Goal: Information Seeking & Learning: Learn about a topic

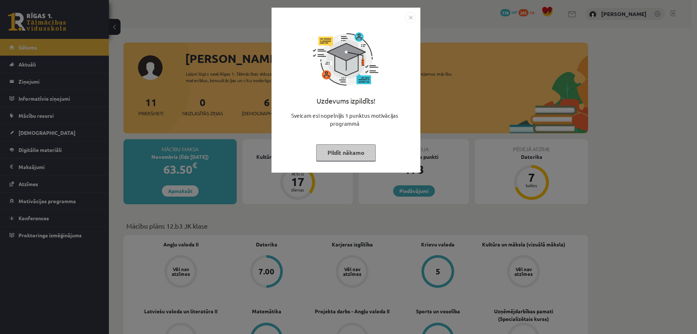
click at [414, 11] on div "Uzdevums izpildīts! Sveicam esi nopelnījis 1 punktus motivācijas programmā Pild…" at bounding box center [346, 90] width 149 height 165
click at [414, 17] on img "Close" at bounding box center [410, 17] width 11 height 11
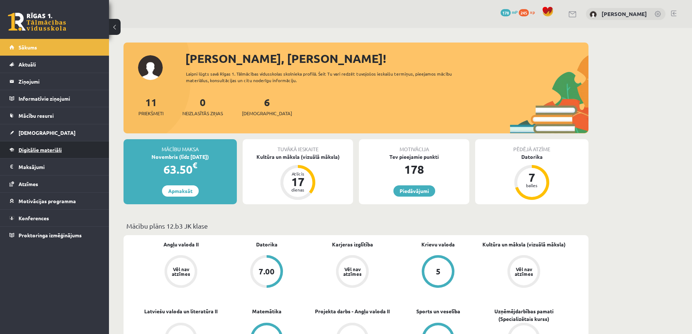
click at [45, 145] on link "Digitālie materiāli" at bounding box center [54, 149] width 90 height 17
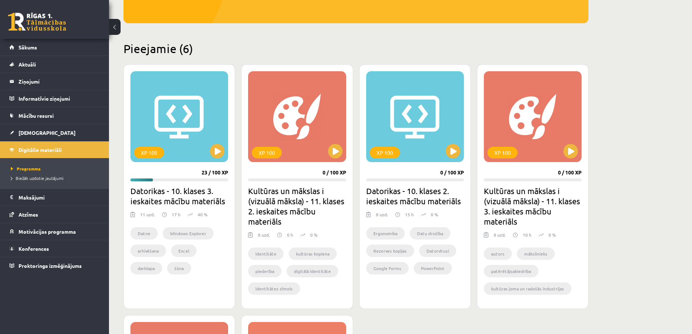
scroll to position [145, 0]
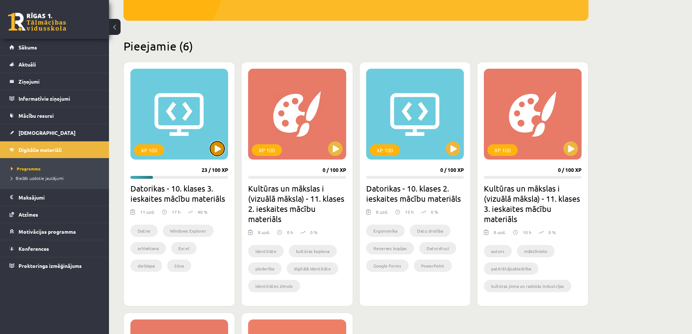
click at [214, 152] on button at bounding box center [217, 148] width 15 height 15
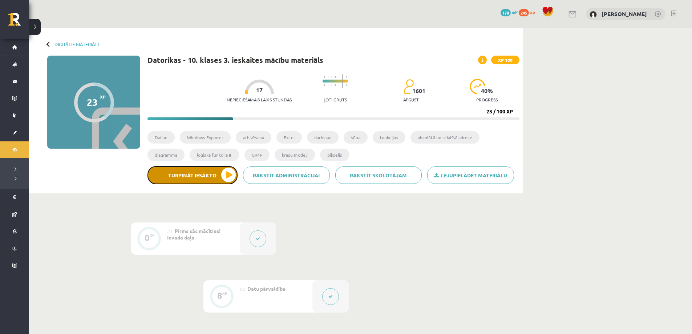
click at [229, 178] on button "Turpināt iesākto" at bounding box center [192, 175] width 90 height 18
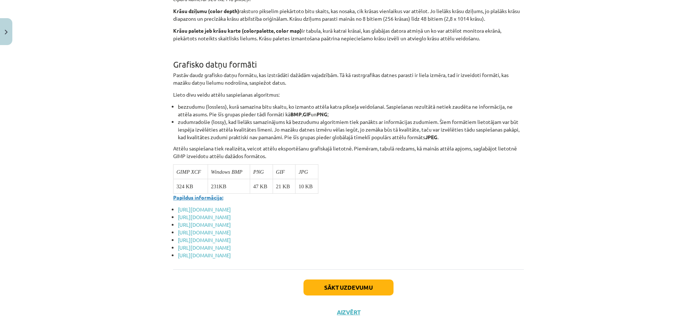
scroll to position [2732, 0]
click at [362, 286] on button "Sākt uzdevumu" at bounding box center [349, 287] width 90 height 16
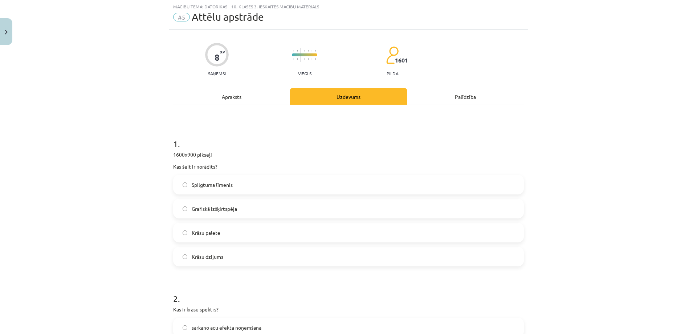
scroll to position [18, 0]
click at [260, 211] on label "Grafiskā izšķirtspēja" at bounding box center [348, 209] width 349 height 18
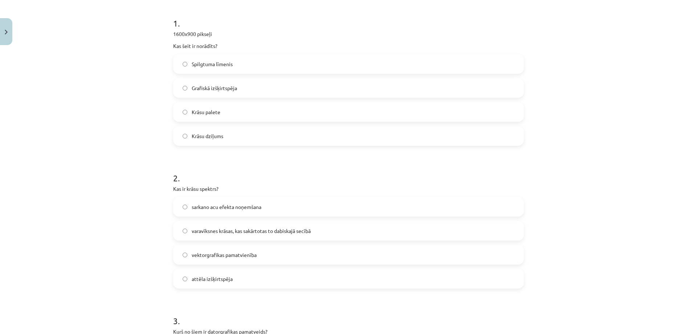
scroll to position [163, 0]
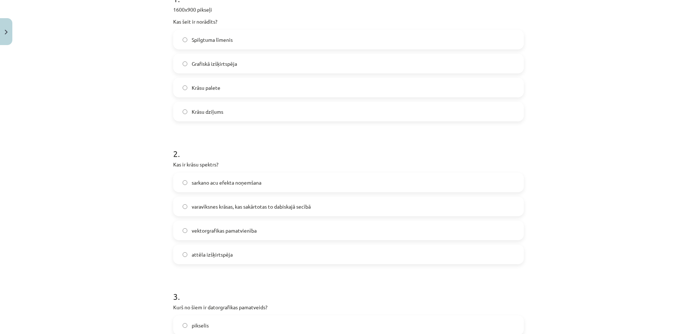
click at [312, 211] on label "varavīksnes krāsas, kas sakārtotas to dabiskajā secībā" at bounding box center [348, 206] width 349 height 18
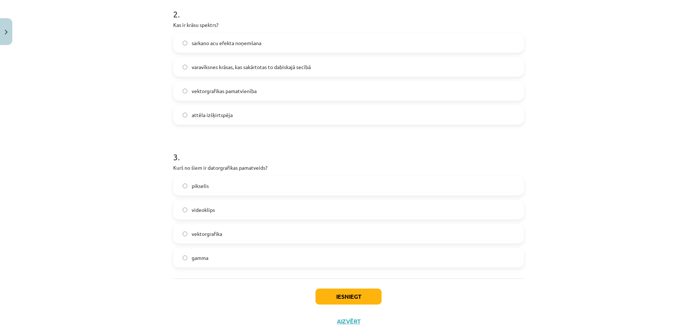
scroll to position [309, 0]
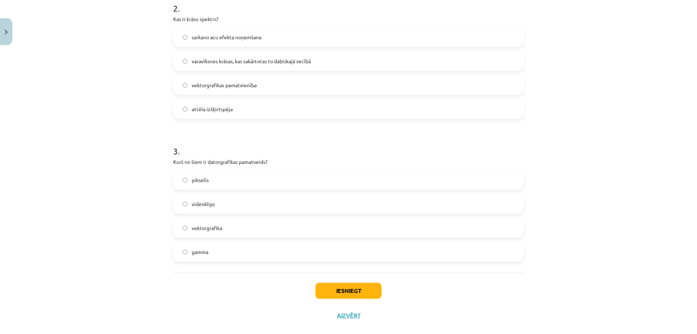
click at [221, 194] on div "pikselis videoklips vektorgrafika gamma" at bounding box center [348, 216] width 351 height 92
click at [223, 187] on label "pikselis" at bounding box center [348, 180] width 349 height 18
click at [214, 255] on label "gamma" at bounding box center [348, 252] width 349 height 18
click at [348, 284] on button "Iesniegt" at bounding box center [349, 291] width 66 height 16
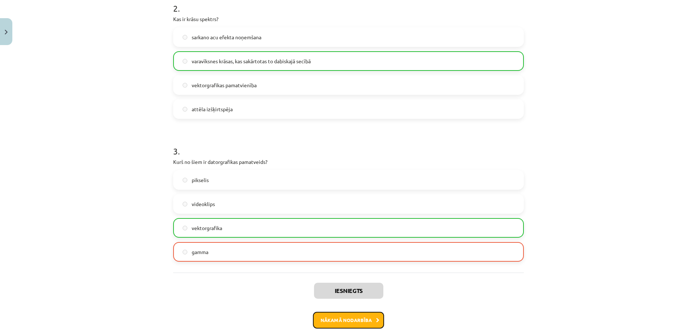
click at [340, 314] on button "Nākamā nodarbība" at bounding box center [348, 320] width 71 height 17
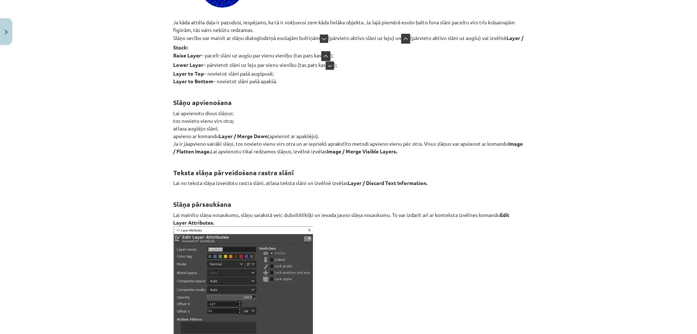
scroll to position [8415, 0]
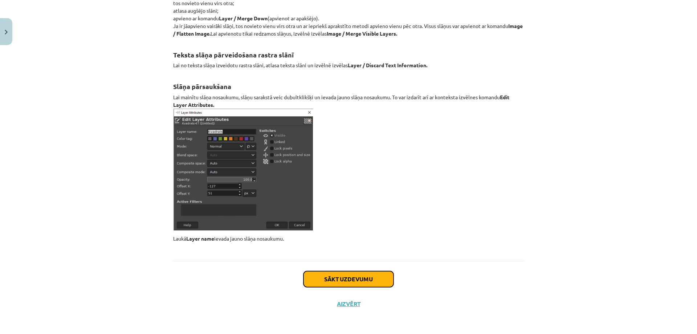
click at [365, 286] on button "Sākt uzdevumu" at bounding box center [349, 279] width 90 height 16
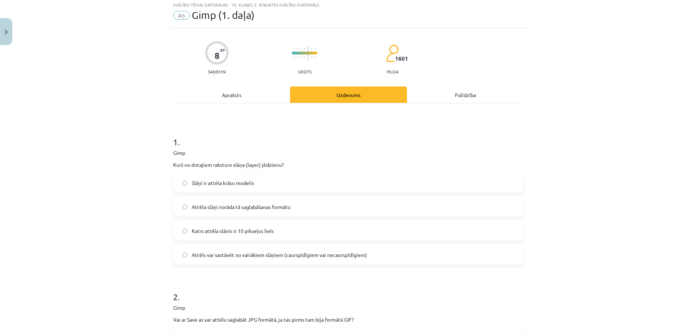
scroll to position [18, 0]
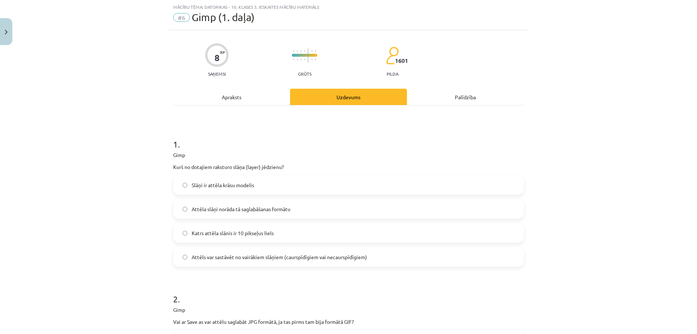
click at [246, 147] on h1 "1 ." at bounding box center [348, 137] width 351 height 23
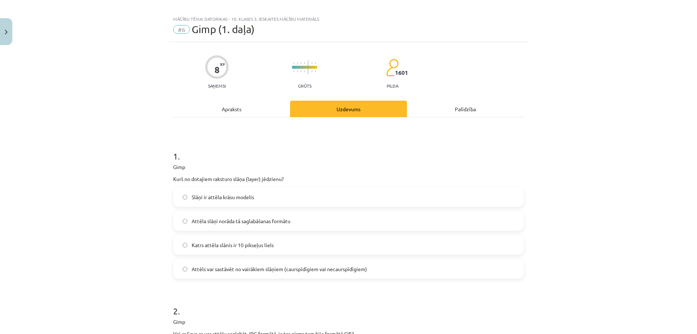
scroll to position [0, 0]
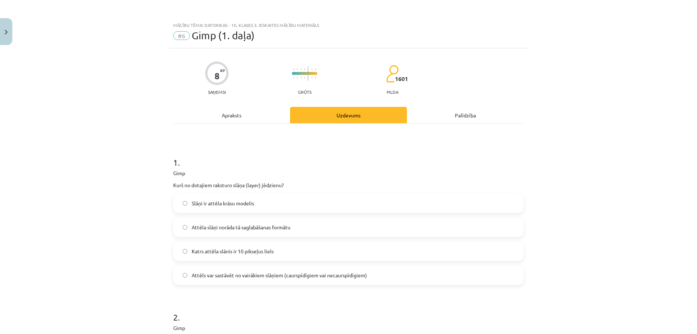
click at [274, 281] on label "Attēls var sastāvēt no vairākiem slāņiem (caurspīdīgiem vai necaurspīdīgiem)" at bounding box center [348, 275] width 349 height 18
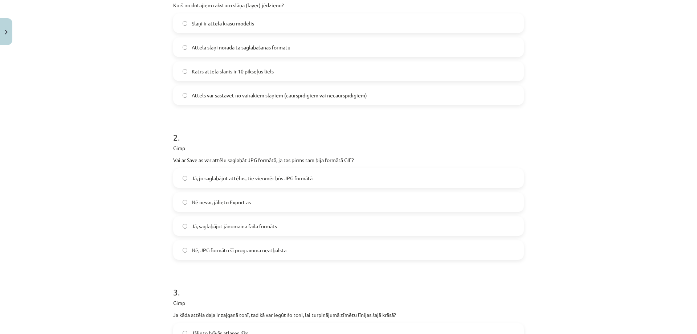
scroll to position [182, 0]
click at [248, 193] on label "Nē nevar, jālieto Export as" at bounding box center [348, 200] width 349 height 18
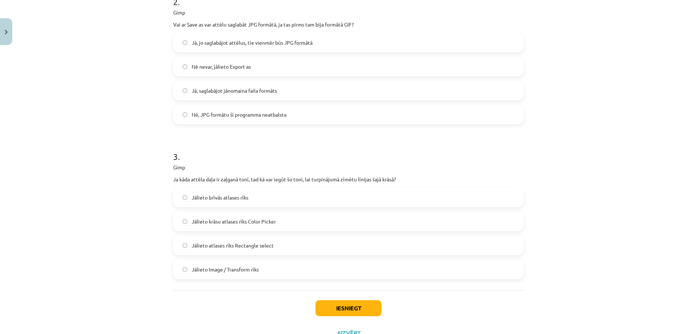
scroll to position [327, 0]
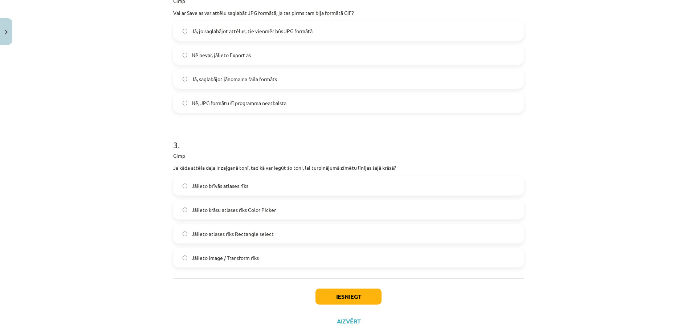
click at [271, 213] on span "Jālieto krāsu atlases rīks Color Picker" at bounding box center [234, 210] width 84 height 8
click at [339, 301] on button "Iesniegt" at bounding box center [349, 296] width 66 height 16
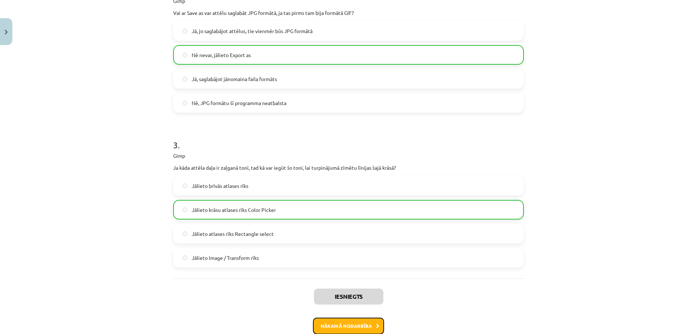
click at [324, 318] on button "Nākamā nodarbība" at bounding box center [348, 325] width 71 height 17
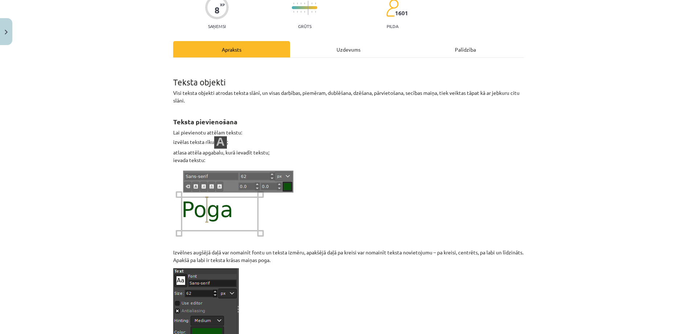
scroll to position [18, 0]
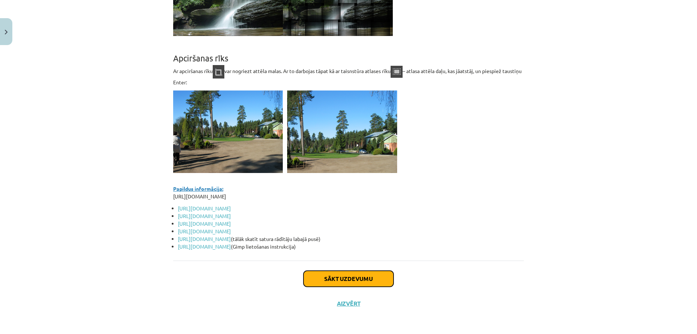
click at [315, 271] on button "Sākt uzdevumu" at bounding box center [349, 279] width 90 height 16
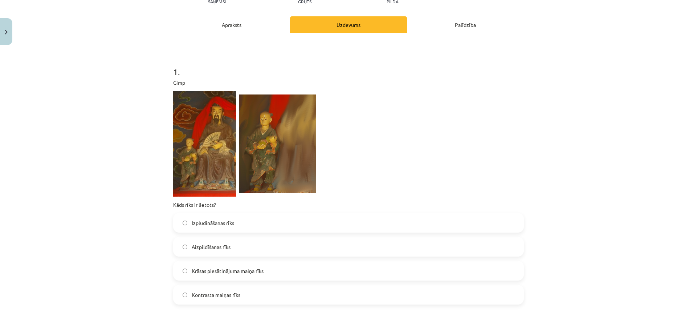
scroll to position [91, 0]
click at [253, 216] on label "Izpludināšanas rīks" at bounding box center [348, 222] width 349 height 18
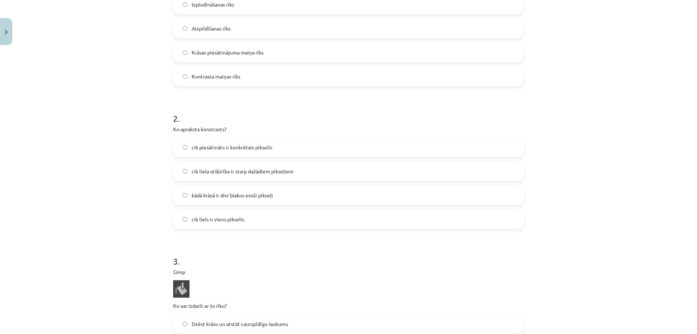
click at [235, 174] on span "cik liela atšķirība ir starp dažādiem pikseļiem" at bounding box center [243, 171] width 102 height 8
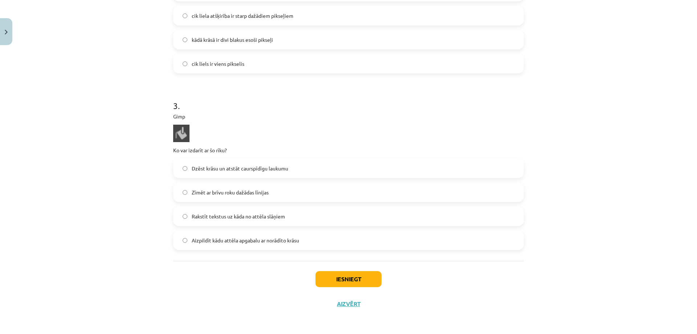
scroll to position [465, 0]
click at [232, 246] on label "Aizpildīt kādu attēla apgabalu ar norādīto krāsu" at bounding box center [348, 240] width 349 height 18
click at [329, 280] on button "Iesniegt" at bounding box center [349, 279] width 66 height 16
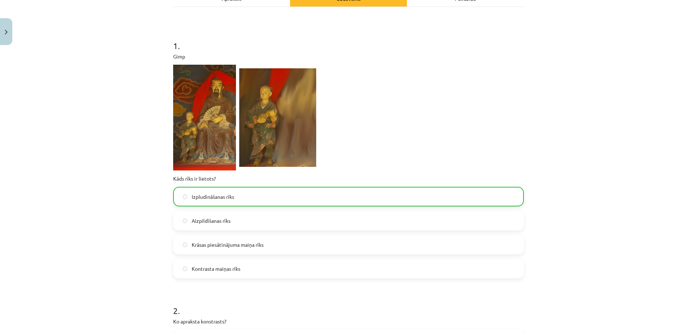
scroll to position [0, 0]
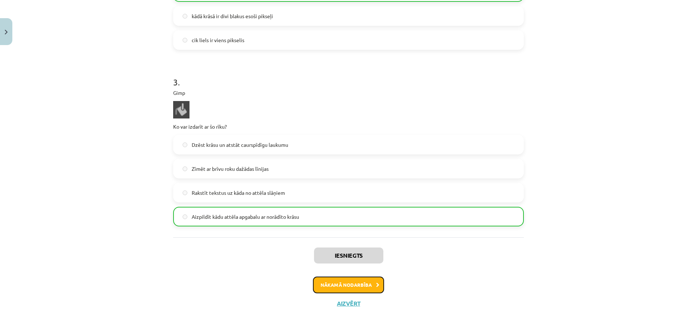
click at [337, 280] on button "Nākamā nodarbība" at bounding box center [348, 284] width 71 height 17
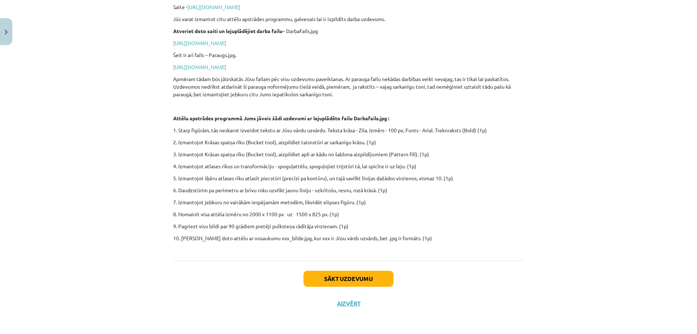
scroll to position [91, 0]
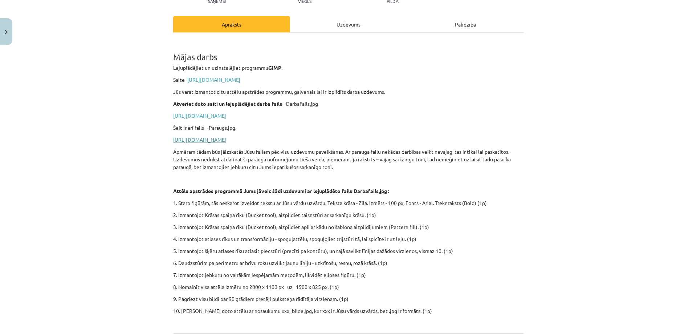
click at [226, 140] on link "https://drive.google.com/file/d/1tC7VuhplGfdY5VcI2eNKGUXRdEQ7OY1S/view?usp=shar…" at bounding box center [199, 139] width 53 height 7
click at [226, 115] on link "https://drive.google.com/file/d/1-e3ZFwtKsam9WeRTFRWzJXElMnO8tnfS/view?usp=shar…" at bounding box center [199, 115] width 53 height 7
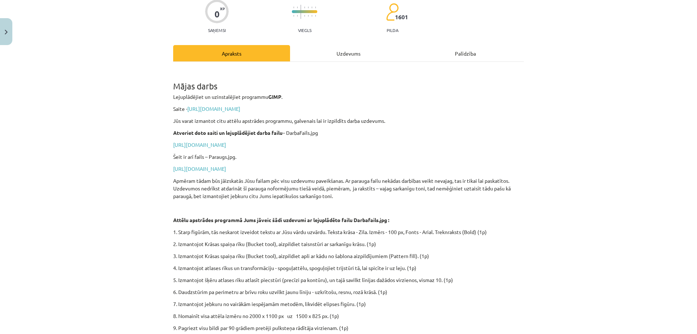
scroll to position [0, 0]
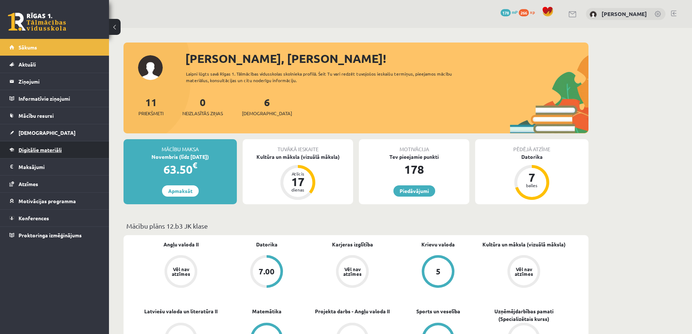
click at [48, 148] on span "Digitālie materiāli" at bounding box center [40, 149] width 43 height 7
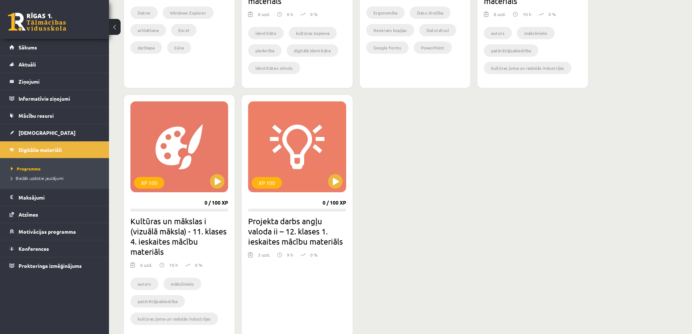
scroll to position [145, 0]
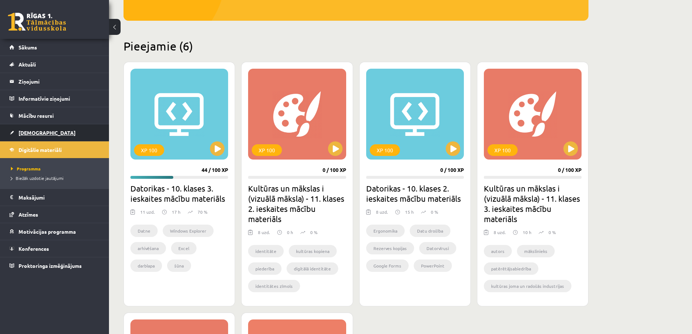
click at [40, 133] on span "[DEMOGRAPHIC_DATA]" at bounding box center [47, 132] width 57 height 7
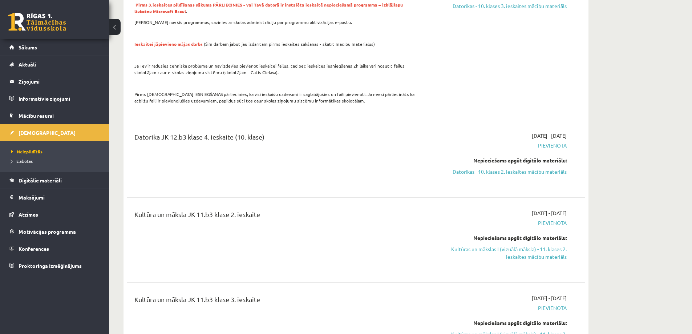
scroll to position [436, 0]
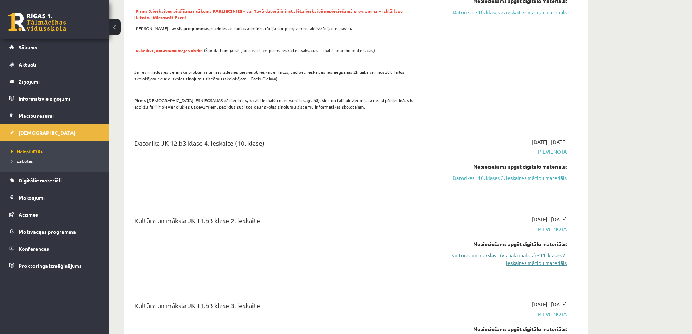
click at [554, 254] on link "Kultūras un mākslas I (vizuālā māksla) - 11. klases 2. ieskaites mācību materiā…" at bounding box center [498, 258] width 137 height 15
